Goal: Information Seeking & Learning: Learn about a topic

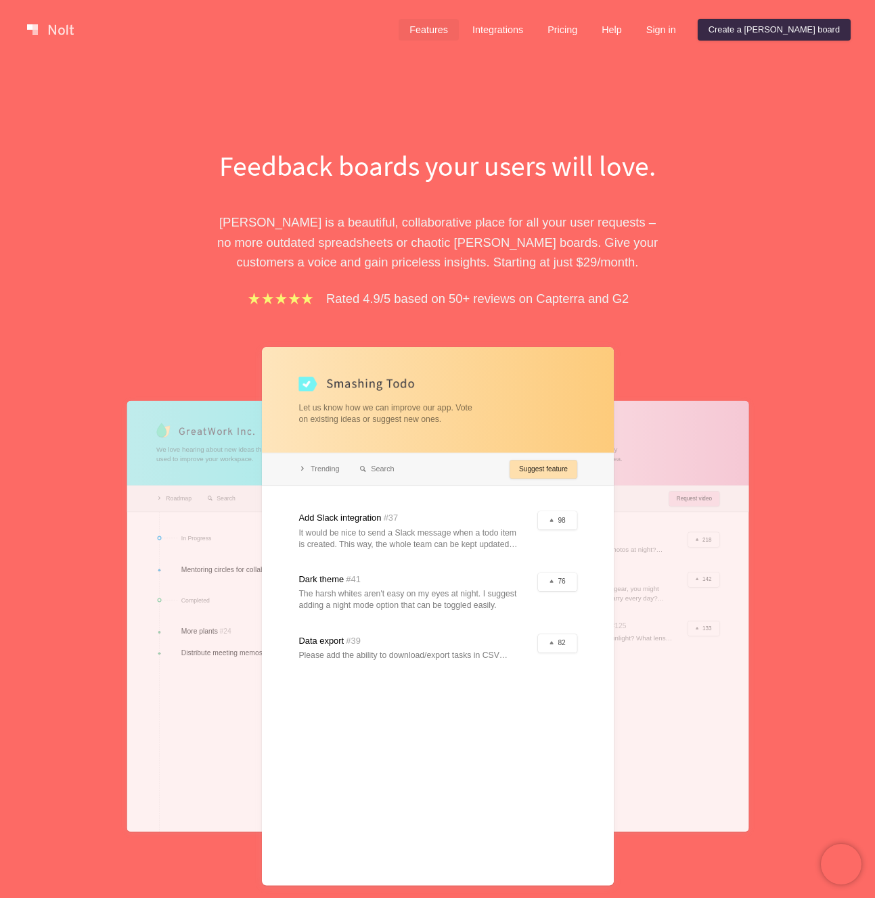
click at [459, 23] on link "Features" at bounding box center [428, 30] width 60 height 22
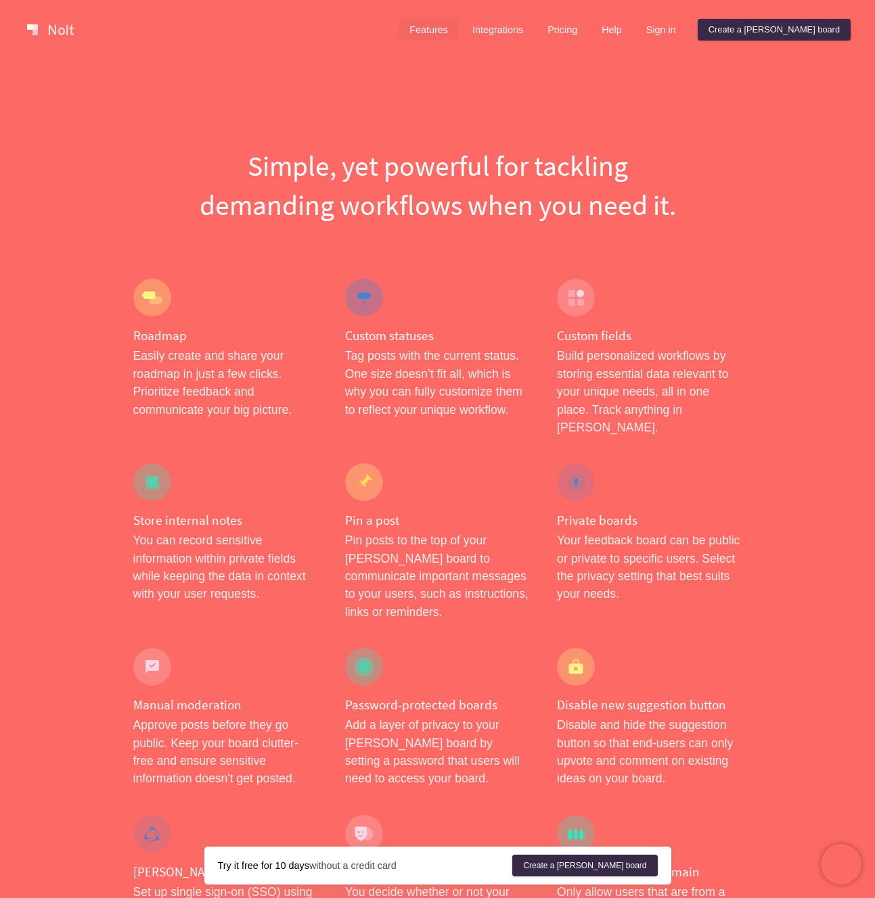
click at [539, 18] on div "Features Integrations Pricing Help Sign in Create a [PERSON_NAME] board" at bounding box center [624, 29] width 457 height 27
click at [534, 26] on link "Integrations" at bounding box center [497, 30] width 72 height 22
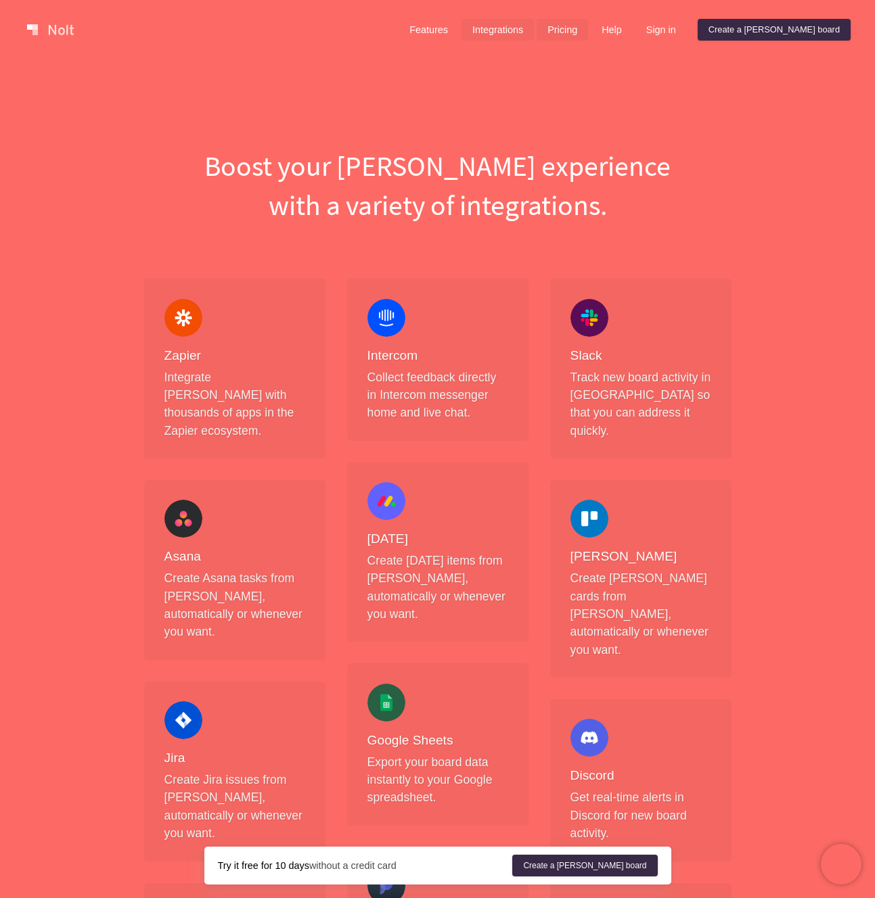
click at [588, 36] on link "Pricing" at bounding box center [561, 30] width 51 height 22
